Goal: Communication & Community: Participate in discussion

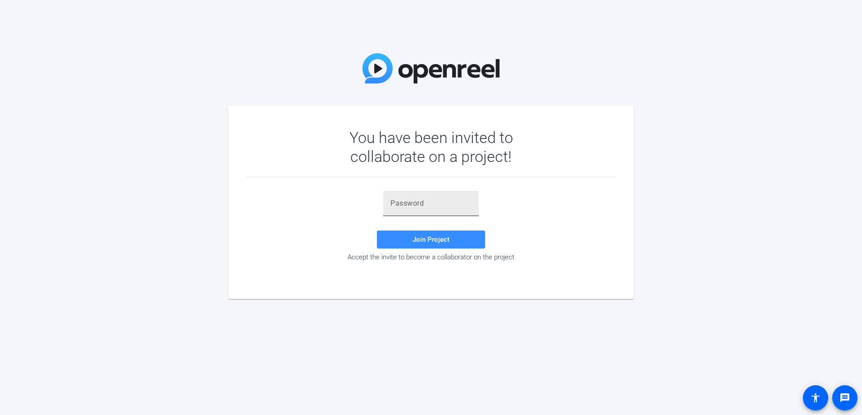
click at [421, 209] on div at bounding box center [430, 203] width 81 height 25
type input "zv0o){"
drag, startPoint x: 445, startPoint y: 238, endPoint x: 434, endPoint y: 239, distance: 11.0
click at [437, 238] on span "Join Project" at bounding box center [431, 239] width 37 height 8
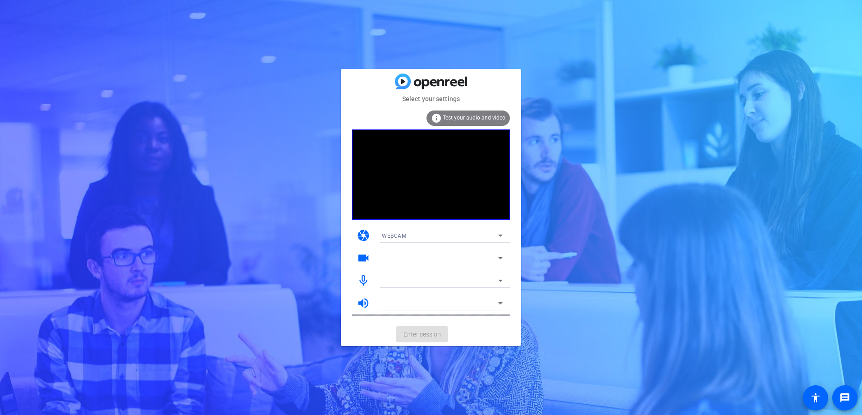
click at [435, 239] on div "WEBCAM" at bounding box center [440, 235] width 116 height 11
drag, startPoint x: 619, startPoint y: 228, endPoint x: 602, endPoint y: 236, distance: 18.6
click at [619, 228] on div at bounding box center [431, 207] width 862 height 415
click at [424, 334] on span "Enter session" at bounding box center [422, 334] width 37 height 9
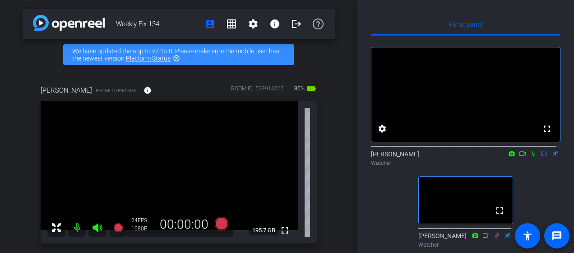
click at [531, 156] on icon at bounding box center [533, 154] width 4 height 6
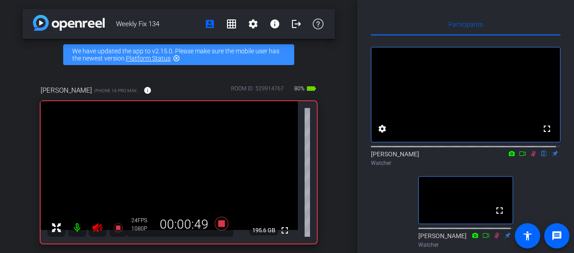
click at [378, 208] on div "fullscreen settings [PERSON_NAME] flip Watcher fullscreen [PERSON_NAME] Watcher…" at bounding box center [465, 225] width 189 height 378
